Goal: Complete application form

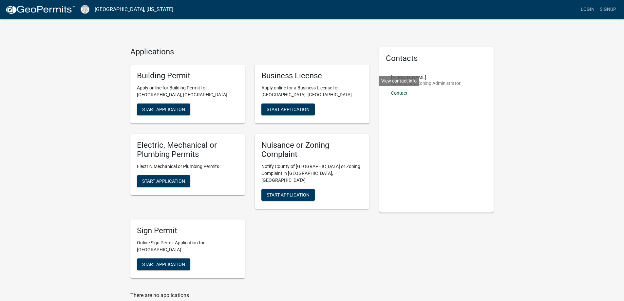
click at [393, 93] on link "Contact" at bounding box center [399, 92] width 16 height 5
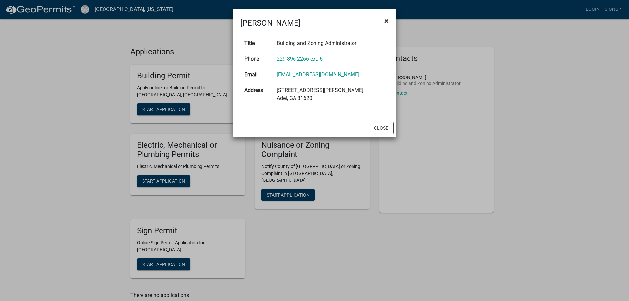
click at [382, 20] on button "×" at bounding box center [386, 21] width 15 height 18
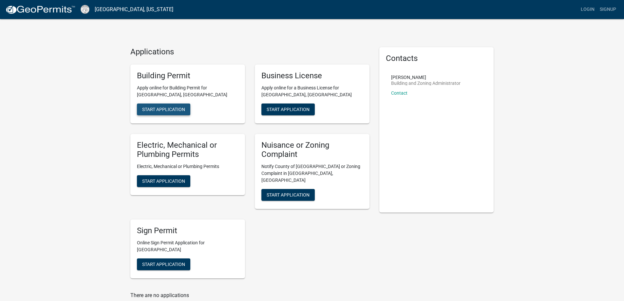
click at [168, 108] on span "Start Application" at bounding box center [163, 108] width 43 height 5
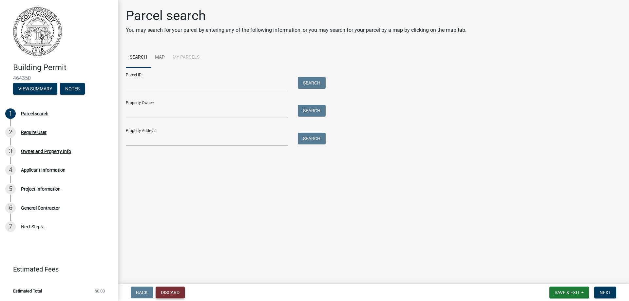
click at [160, 297] on button "Discard" at bounding box center [169, 292] width 29 height 12
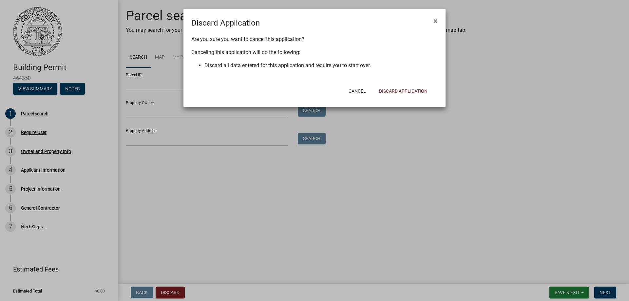
click at [390, 99] on div "Cancel Discard Application" at bounding box center [356, 90] width 161 height 17
click at [393, 90] on button "Discard Application" at bounding box center [403, 91] width 59 height 12
